Goal: Find specific page/section: Find specific page/section

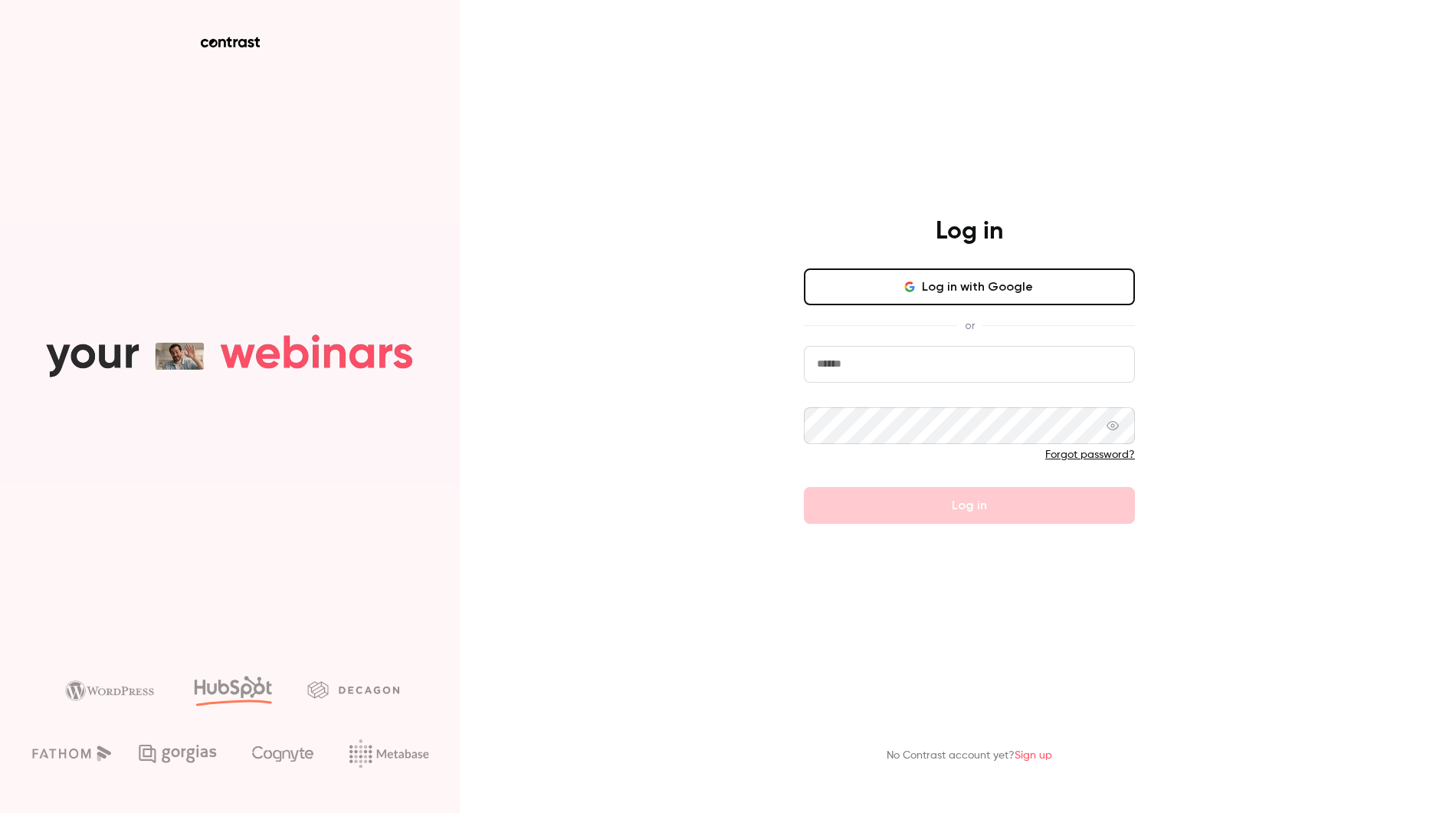
click at [1046, 295] on button "Log in with Google" at bounding box center [969, 287] width 331 height 37
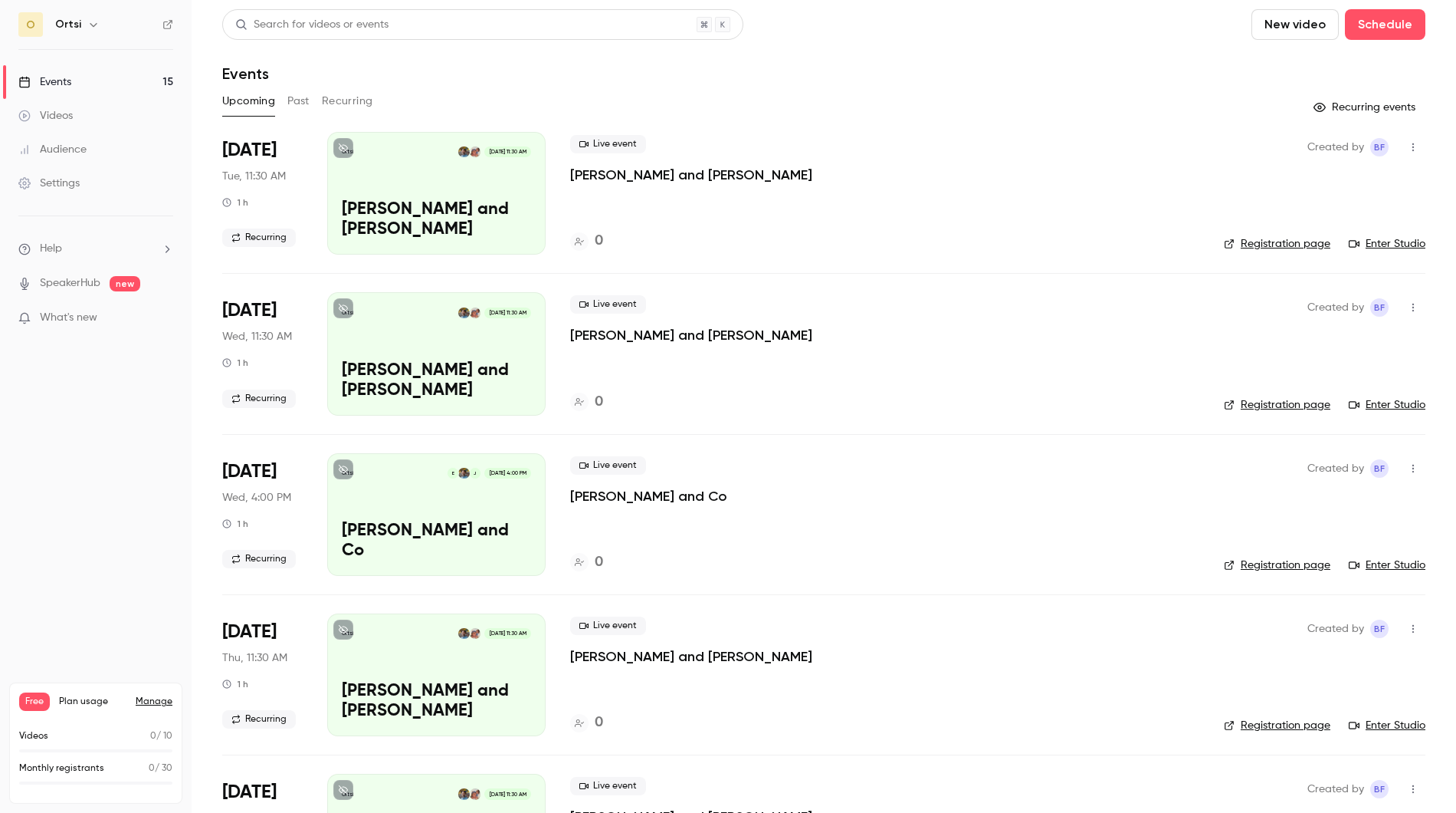
click at [1308, 28] on button "New video" at bounding box center [1294, 25] width 88 height 31
click at [756, 134] on div at bounding box center [728, 406] width 1456 height 813
click at [391, 179] on div "Ortsi [DATE] 11:30 AM [PERSON_NAME] and [PERSON_NAME]" at bounding box center [436, 192] width 218 height 122
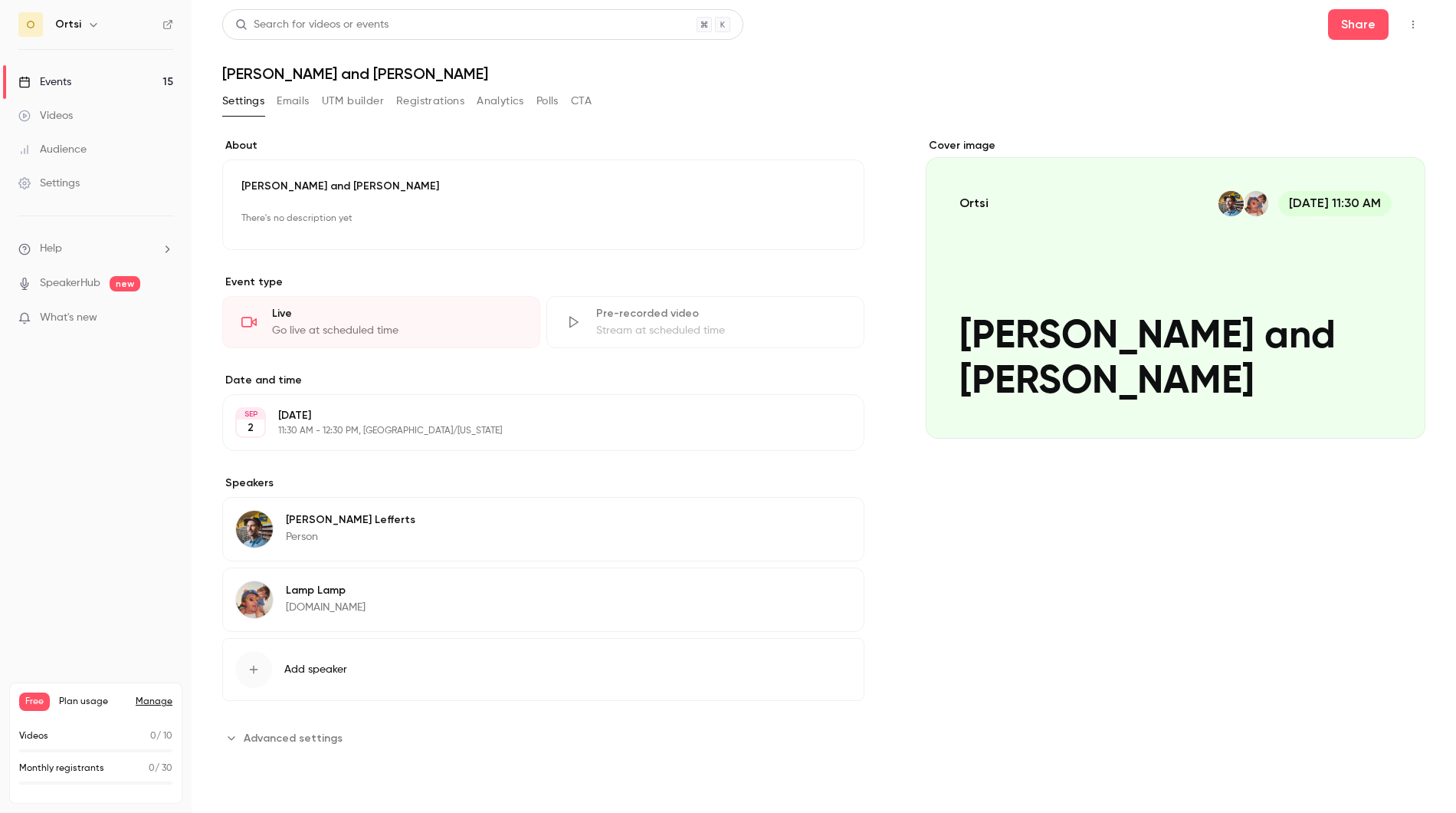
click at [1413, 28] on icon "button" at bounding box center [1413, 24] width 13 height 11
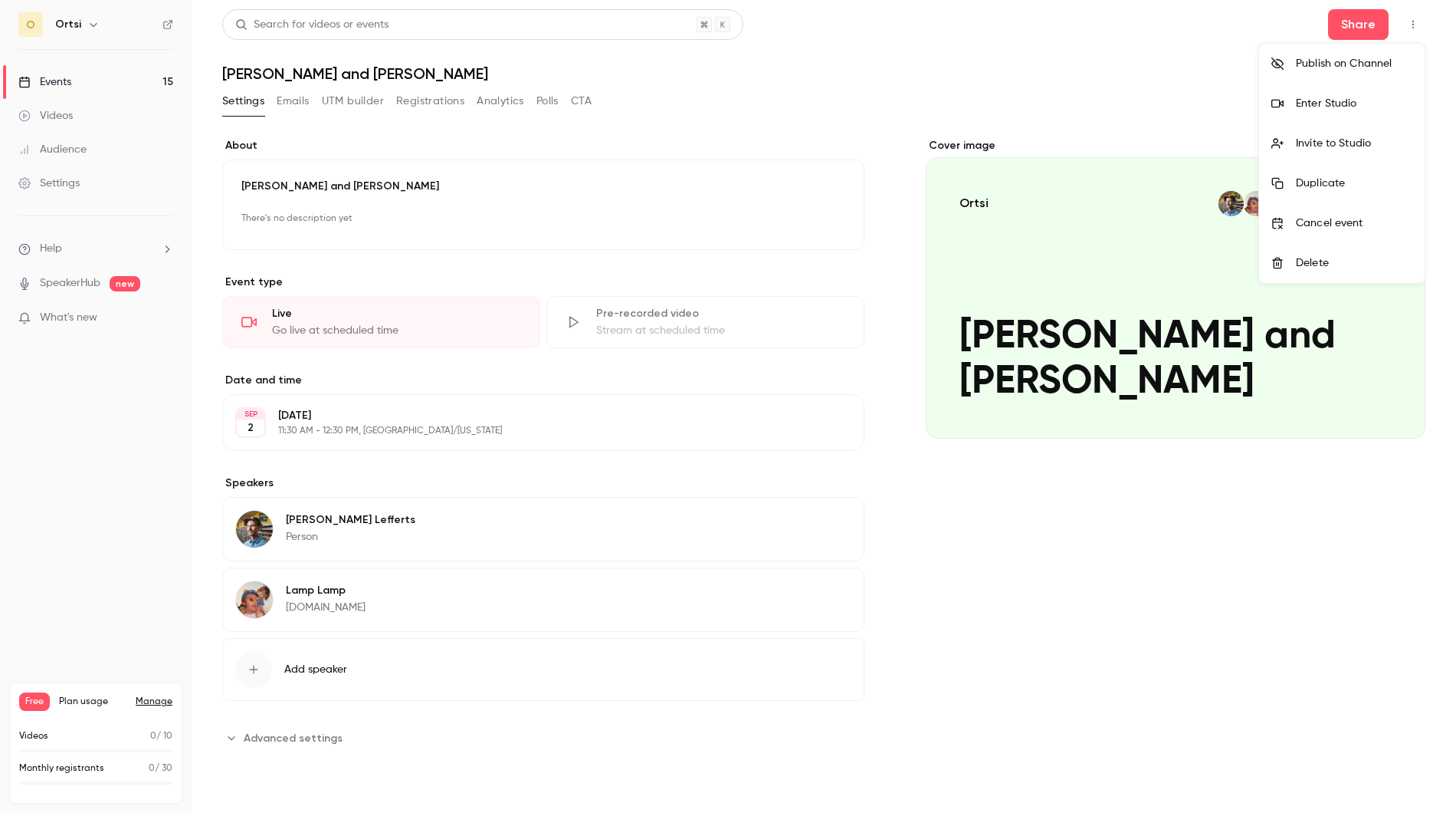
click at [1307, 115] on li "Enter Studio" at bounding box center [1342, 103] width 165 height 39
